Goal: Task Accomplishment & Management: Manage account settings

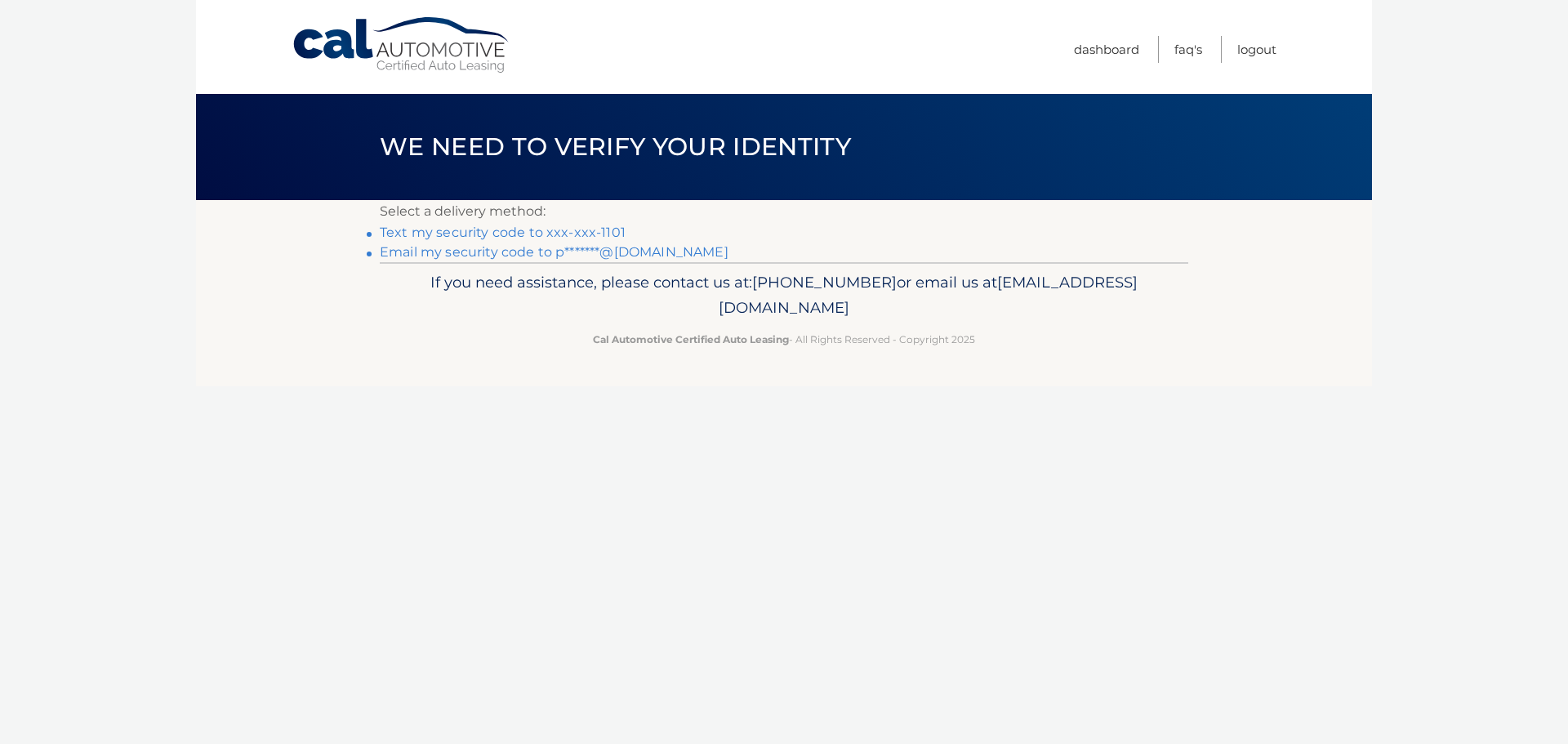
click at [502, 238] on link "Text my security code to xxx-xxx-1101" at bounding box center [502, 232] width 246 height 16
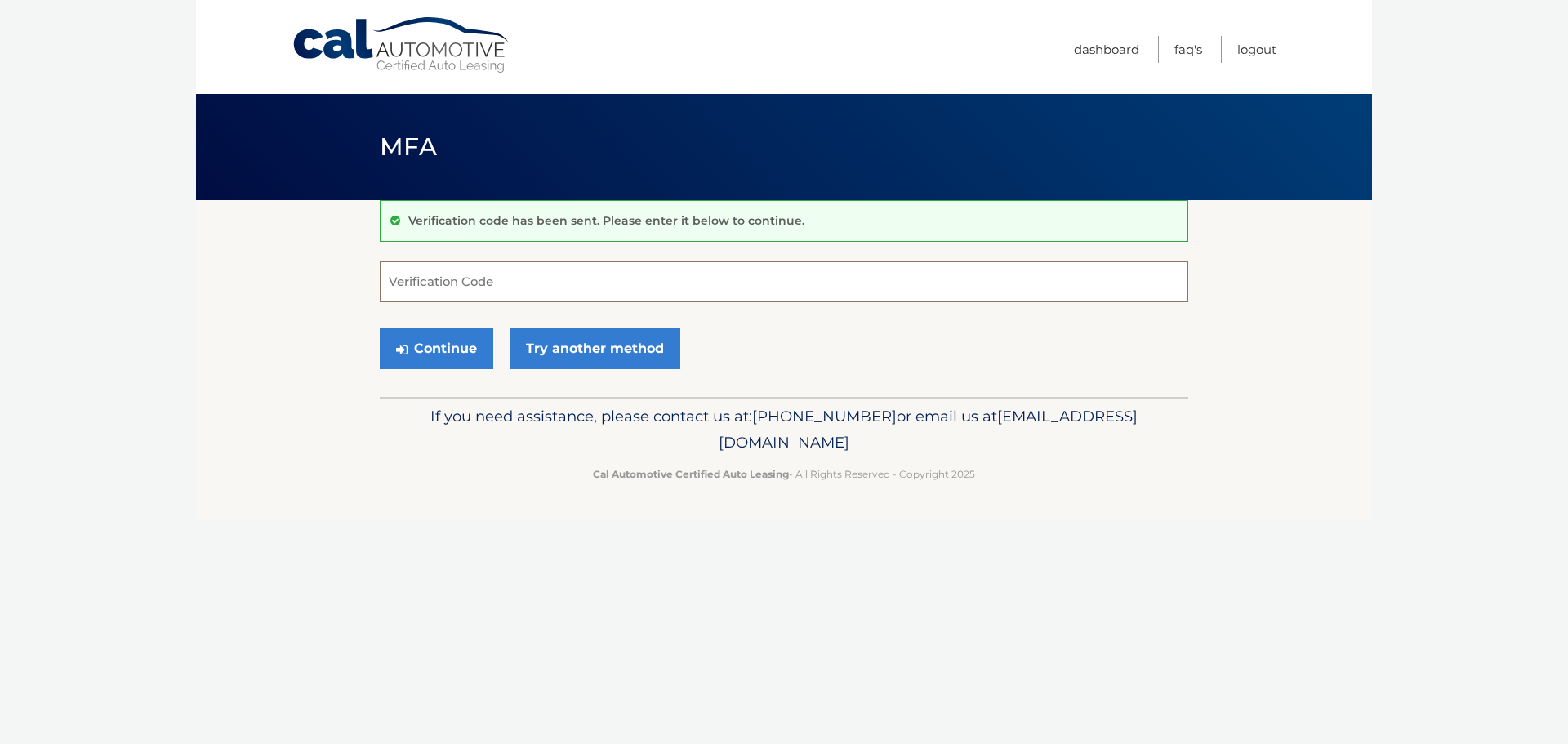
click at [477, 289] on input "Verification Code" at bounding box center [784, 282] width 809 height 41
type input "829544"
click at [380, 328] on button "Continue" at bounding box center [436, 349] width 113 height 41
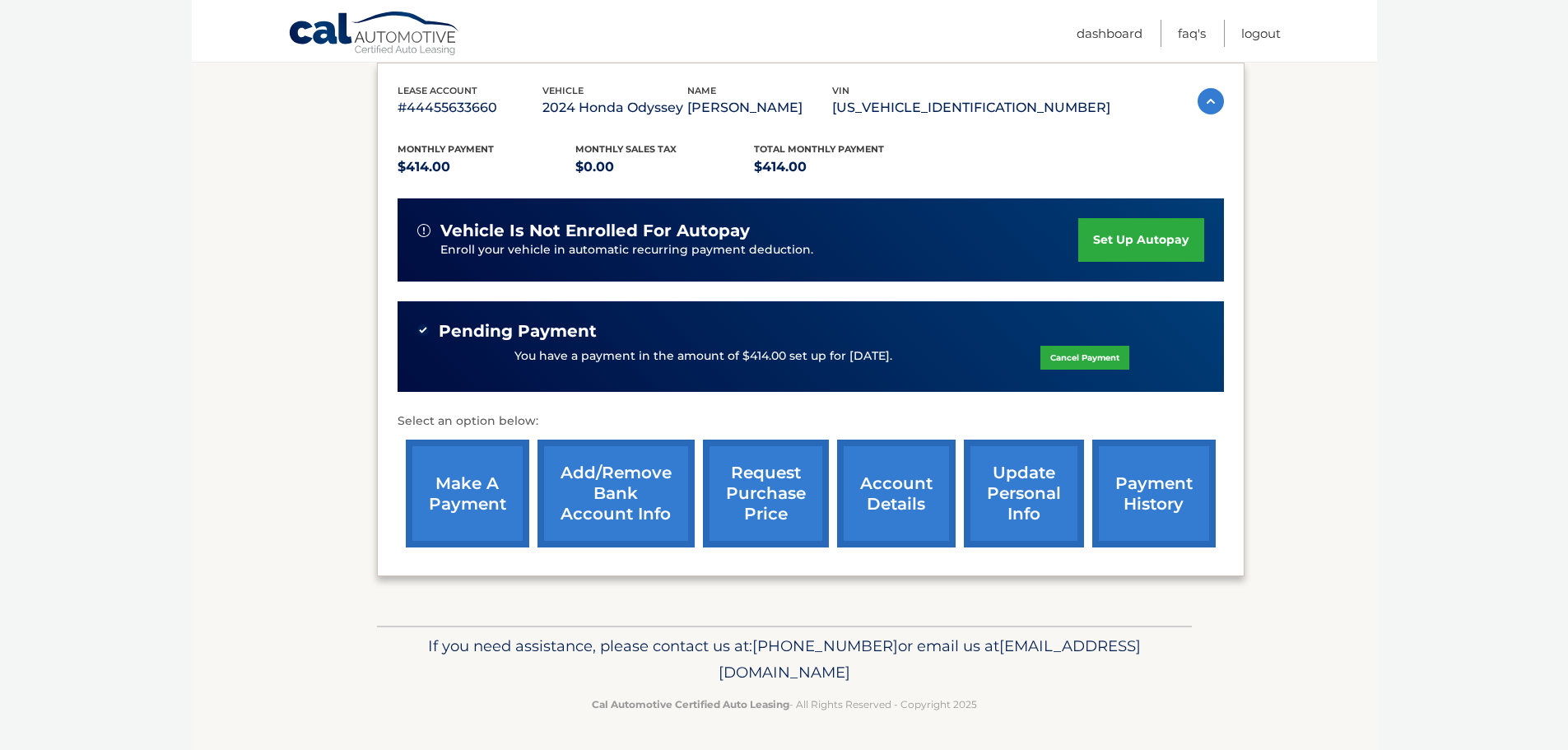
scroll to position [279, 0]
